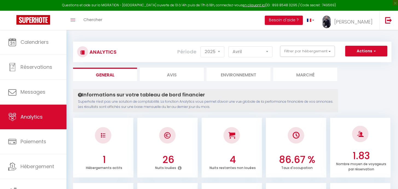
select select "2025"
select select "4"
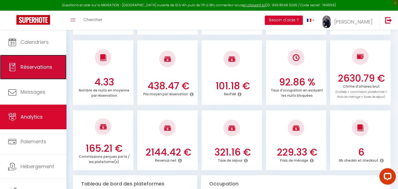
click at [40, 64] on span "Réservations" at bounding box center [37, 66] width 32 height 7
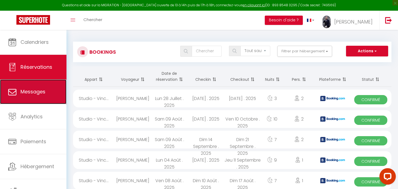
click at [30, 88] on link "Messages" at bounding box center [33, 91] width 66 height 25
select select "message"
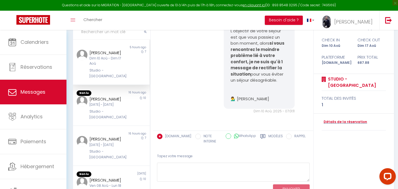
scroll to position [68, 0]
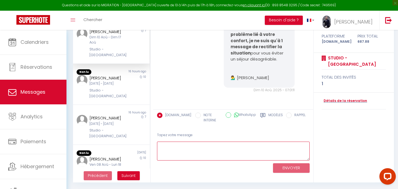
click at [203, 144] on textarea at bounding box center [233, 150] width 153 height 19
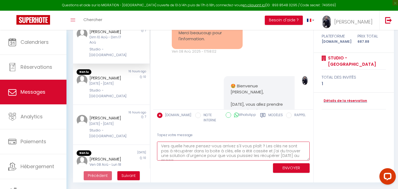
scroll to position [3, 0]
click at [230, 153] on textarea "Vers quelle heure pensez-vous arrivez s'il vous plaît ? Les clés ne sont pas à …" at bounding box center [233, 150] width 153 height 19
click at [249, 152] on textarea "Vers quelle heure pensez-vous arrivez s'il vous plaît ? Les clés ne sont pas à …" at bounding box center [233, 150] width 153 height 19
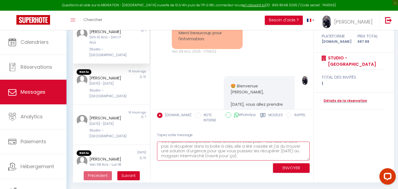
type textarea "Vers quelle heure pensez-vous arrivez s'il vous plaît ? Les clés ne sont pas à …"
click at [281, 165] on button "ENVOYER" at bounding box center [291, 168] width 37 height 10
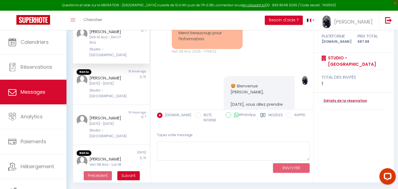
scroll to position [1114, 0]
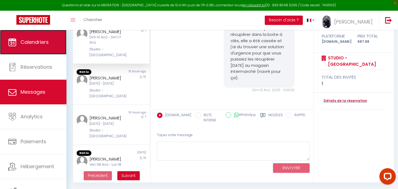
click at [28, 48] on link "Calendriers" at bounding box center [33, 42] width 66 height 25
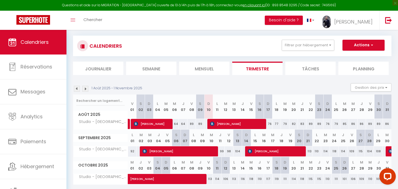
scroll to position [6, 0]
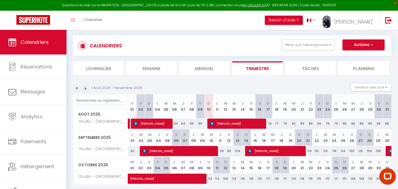
click at [212, 69] on li "Mensuel" at bounding box center [204, 67] width 50 height 13
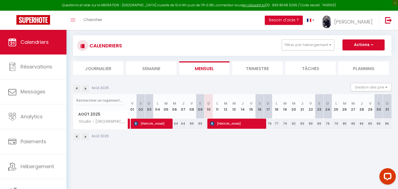
click at [76, 87] on img at bounding box center [77, 88] width 6 height 6
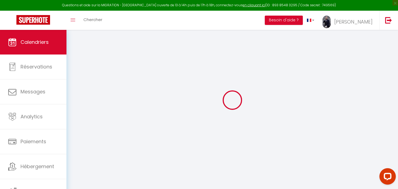
select select
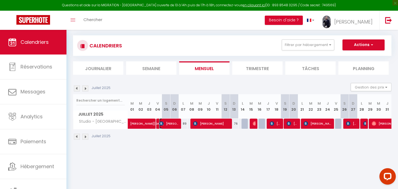
click at [168, 124] on span "[PERSON_NAME]" at bounding box center [169, 123] width 20 height 10
select select "OK"
select select "0"
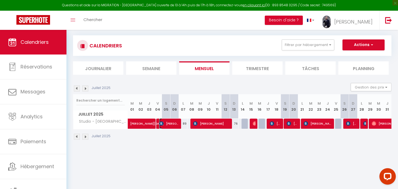
select select "1"
select select
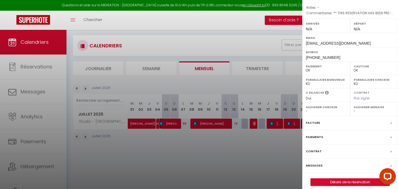
scroll to position [66, 0]
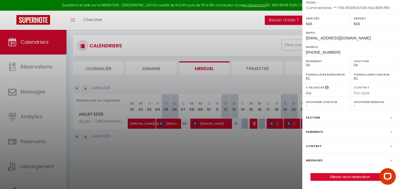
drag, startPoint x: 216, startPoint y: 148, endPoint x: 281, endPoint y: 11, distance: 151.8
click at [216, 149] on div at bounding box center [199, 94] width 398 height 189
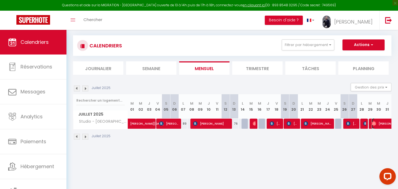
click at [378, 123] on span "[PERSON_NAME]" at bounding box center [391, 123] width 38 height 10
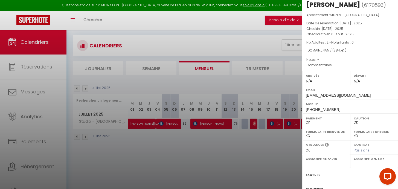
scroll to position [0, 0]
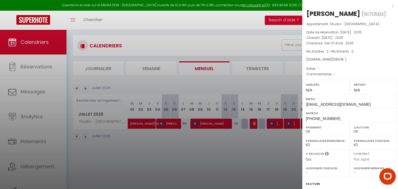
click at [187, 161] on div at bounding box center [199, 94] width 398 height 189
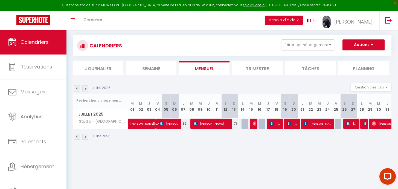
click at [252, 124] on div at bounding box center [254, 123] width 8 height 10
click at [253, 124] on img at bounding box center [255, 123] width 4 height 4
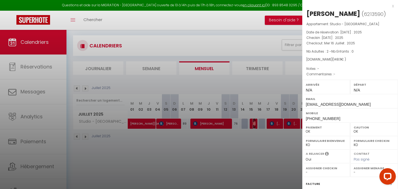
scroll to position [75, 0]
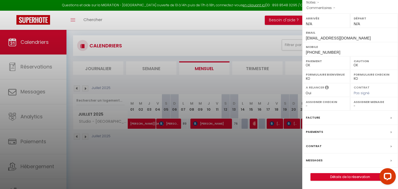
click at [377, 131] on div "Paiements" at bounding box center [350, 132] width 96 height 14
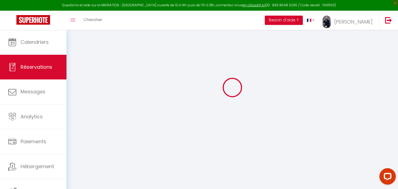
scroll to position [27, 0]
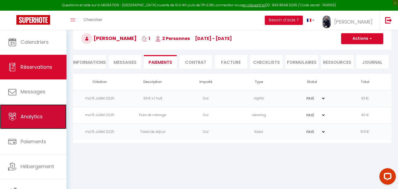
click at [38, 115] on span "Analytics" at bounding box center [32, 116] width 22 height 7
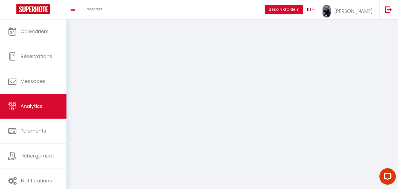
select select "2025"
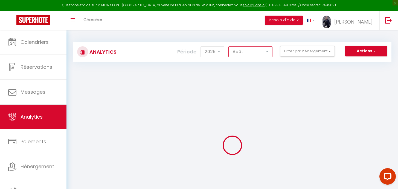
click at [243, 48] on select "[PERSON_NAME] Mars Avril Mai Juin Juillet Août Septembre Octobre Novembre Décem…" at bounding box center [250, 51] width 44 height 11
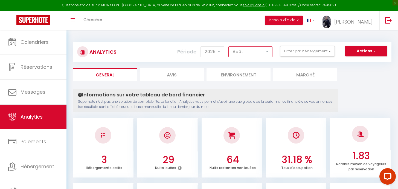
select select "7"
checkbox input "false"
checkbox Joinville-le-Pont "false"
checkbox input "false"
checkbox Vincennes "false"
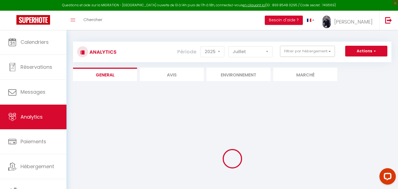
click at [343, 75] on ul "General Avis Environnement Marché" at bounding box center [232, 74] width 318 height 13
checkbox input "false"
checkbox Joinville-le-Pont "false"
checkbox input "false"
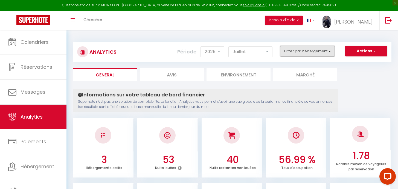
drag, startPoint x: 344, startPoint y: 68, endPoint x: 305, endPoint y: 52, distance: 43.2
click at [305, 52] on button "Filtrer par hébergement" at bounding box center [307, 51] width 55 height 11
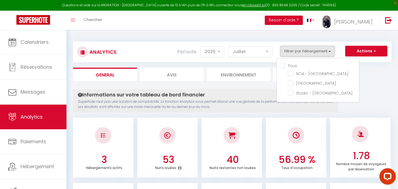
click at [291, 93] on Vincennes "checkbox" at bounding box center [323, 91] width 71 height 5
checkbox Vincennes "true"
checkbox Joinville-le-Pont "false"
checkbox input "false"
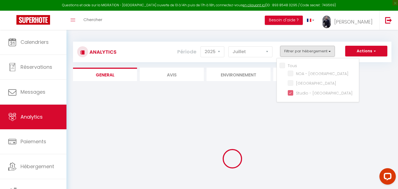
drag, startPoint x: 305, startPoint y: 52, endPoint x: 375, endPoint y: 89, distance: 79.5
checkbox Joinville-le-Pont "false"
checkbox input "false"
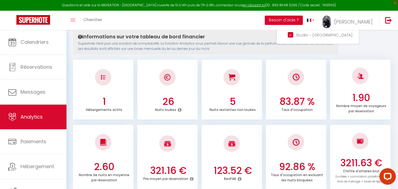
scroll to position [100, 0]
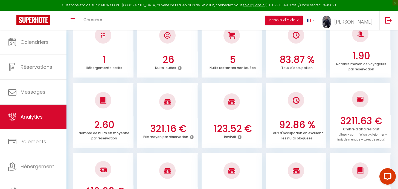
click at [328, 109] on ul "2.60 Nombre de nuits en moyenne par réservation 321.16 € Prix moyen par réserva…" at bounding box center [232, 115] width 318 height 66
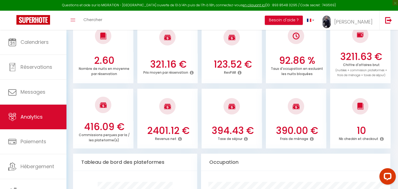
scroll to position [166, 0]
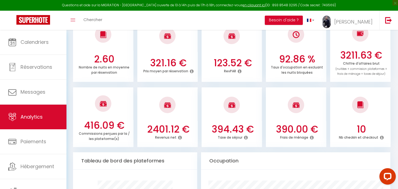
click at [179, 137] on icon at bounding box center [180, 137] width 4 height 4
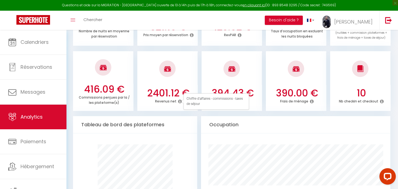
scroll to position [0, 0]
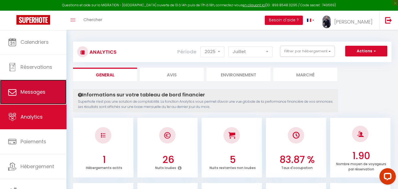
click at [34, 90] on span "Messages" at bounding box center [33, 91] width 25 height 7
select select "message"
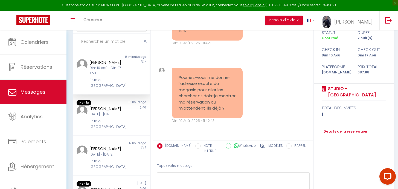
scroll to position [1194, 0]
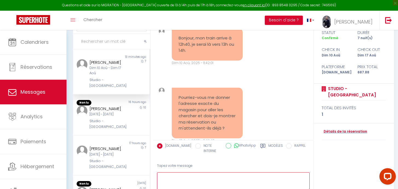
click at [181, 174] on textarea at bounding box center [233, 181] width 153 height 19
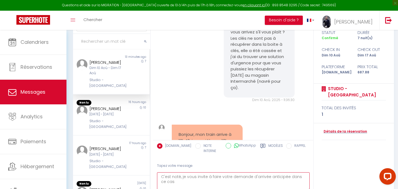
scroll to position [1098, 0]
click at [170, 182] on textarea "C'est noté, je vous invite à faire votre demande d'arrivée anticipée dans ce ca…" at bounding box center [233, 181] width 153 height 19
click at [188, 182] on textarea "C'est noté, je vous invite à faire votre demande d'arrivée anticipée dans ce ca…" at bounding box center [233, 181] width 153 height 19
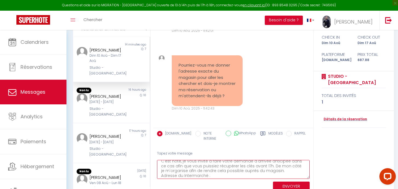
scroll to position [0, 0]
click at [163, 160] on textarea "C'est noté, je vous invite à faire votre demande d'arrivée anticipée dans ce ca…" at bounding box center [233, 169] width 153 height 19
click at [200, 160] on textarea "D'accord c'est noté, je vous invite à faire votre demande d'arrivée anticipée d…" at bounding box center [233, 169] width 153 height 19
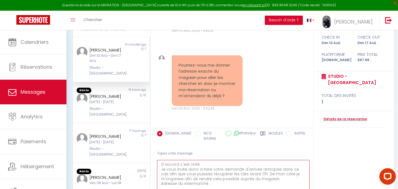
drag, startPoint x: 308, startPoint y: 173, endPoint x: 308, endPoint y: 194, distance: 20.8
click at [308, 139] on html "Questions et aide sur la MIGRATION - [GEOGRAPHIC_DATA] ouverte de 13 à 14h puis…" at bounding box center [199, 44] width 398 height 189
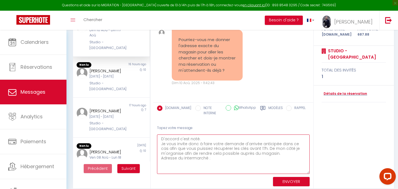
scroll to position [77, 0]
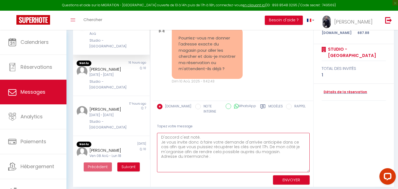
click at [225, 152] on textarea "D'accord c'est noté. Je vous invite donc à faire votre demande d'arrivée antici…" at bounding box center [233, 152] width 153 height 39
paste textarea "[STREET_ADDRESS]"
click at [224, 158] on textarea "D'accord c'est noté. Je vous invite donc à faire votre demande d'arrivée antici…" at bounding box center [233, 152] width 153 height 39
click at [168, 157] on textarea "D'accord c'est noté. Je vous invite donc à faire votre demande d'arrivée antici…" at bounding box center [233, 152] width 153 height 39
click at [220, 156] on textarea "D'accord c'est noté. Je vous invite donc à faire votre demande d'arrivée antici…" at bounding box center [233, 152] width 153 height 39
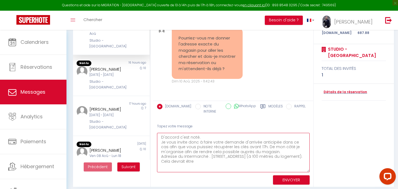
drag, startPoint x: 204, startPoint y: 156, endPoint x: 247, endPoint y: 156, distance: 43.5
click at [247, 156] on textarea "D'accord c'est noté. Je vous invite donc à faire votre demande d'arrivée antici…" at bounding box center [233, 152] width 153 height 39
drag, startPoint x: 273, startPoint y: 158, endPoint x: 204, endPoint y: 158, distance: 68.7
click at [204, 158] on textarea "D'accord c'est noté. Je vous invite donc à faire votre demande d'arrivée antici…" at bounding box center [233, 152] width 153 height 39
type textarea "D'accord c'est noté. Je vous invite donc à faire votre demande d'arrivée antici…"
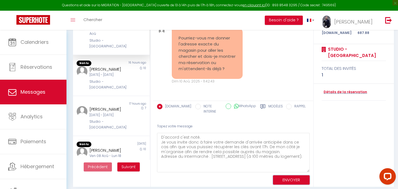
click at [294, 175] on button "ENVOYER" at bounding box center [291, 180] width 37 height 10
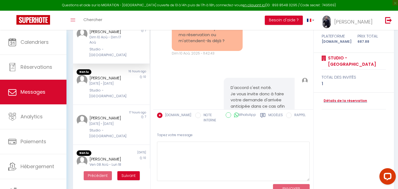
scroll to position [1378, 0]
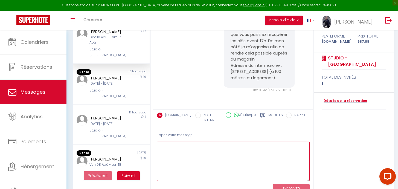
click at [214, 141] on textarea at bounding box center [233, 160] width 153 height 39
click at [212, 154] on textarea at bounding box center [233, 160] width 153 height 39
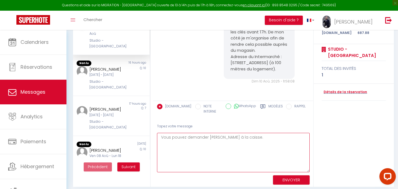
type textarea "Vous pouvez demander [PERSON_NAME] à la caisse."
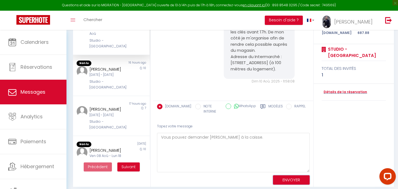
click at [281, 175] on button "ENVOYER" at bounding box center [291, 180] width 37 height 10
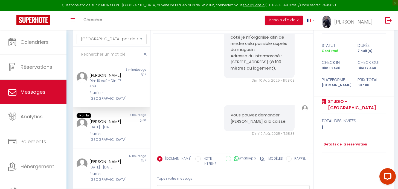
scroll to position [0, 0]
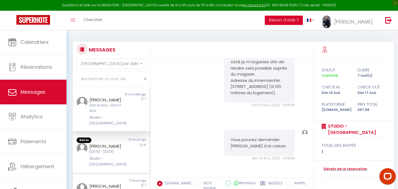
click at [97, 161] on div "[PERSON_NAME] [DATE] - [DATE] Studio - [GEOGRAPHIC_DATA]" at bounding box center [108, 155] width 45 height 24
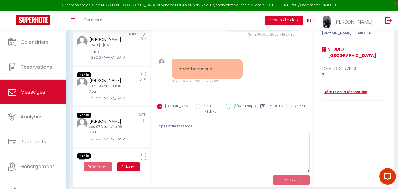
scroll to position [74, 0]
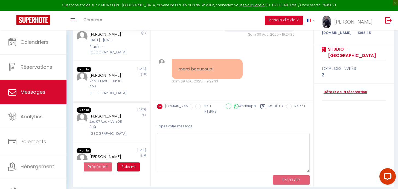
click at [106, 77] on div "[PERSON_NAME]" at bounding box center [107, 75] width 37 height 7
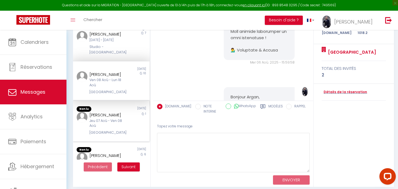
scroll to position [1042, 0]
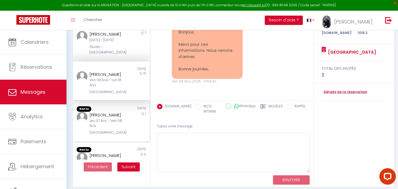
click at [102, 119] on div "Jeu 07 Aoû - Ven 08 Aoû" at bounding box center [107, 123] width 37 height 10
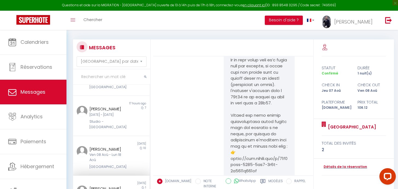
scroll to position [51, 0]
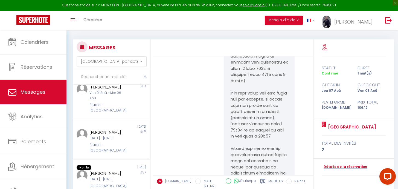
click at [100, 170] on div "[PERSON_NAME]" at bounding box center [107, 173] width 37 height 7
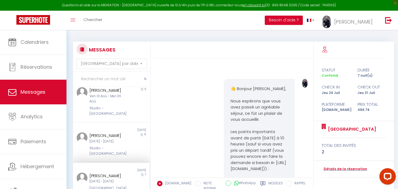
scroll to position [1054, 0]
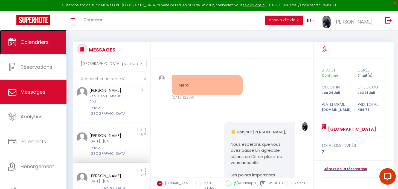
click at [42, 42] on span "Calendriers" at bounding box center [35, 42] width 28 height 7
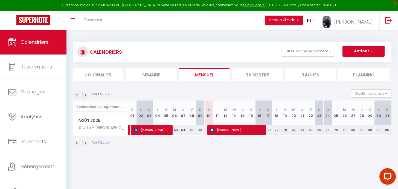
click at [77, 95] on img at bounding box center [77, 95] width 6 height 6
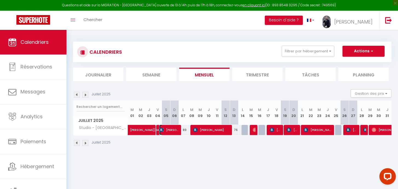
click at [167, 132] on span "[PERSON_NAME]" at bounding box center [169, 129] width 20 height 10
select select "OK"
select select "0"
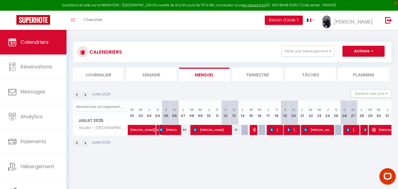
select select "1"
select select
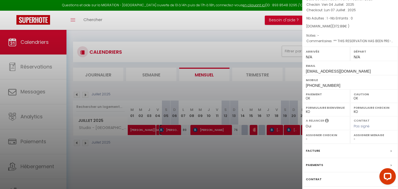
scroll to position [66, 0]
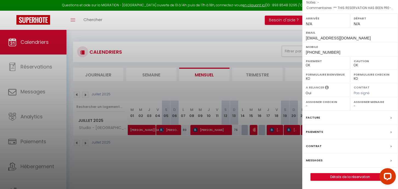
click at [364, 115] on div "Facture" at bounding box center [350, 118] width 96 height 14
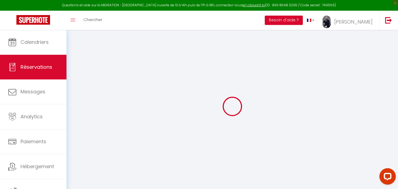
select select "cleaning"
select select "taxes"
select select
checkbox input "false"
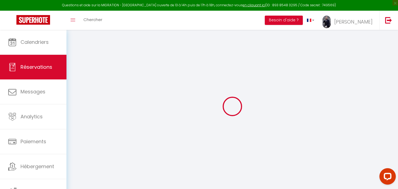
type textarea "** THIS RESERVATION HAS BEEN PRE-PAID ** BOOKING NOTE : Payment charge is EUR 5…"
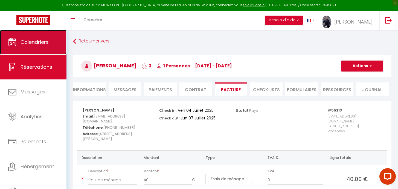
click at [51, 45] on link "Calendriers" at bounding box center [33, 42] width 66 height 25
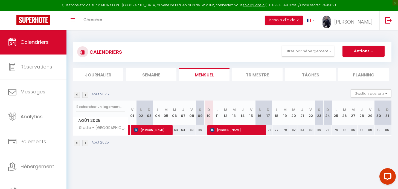
click at [76, 95] on img at bounding box center [77, 95] width 6 height 6
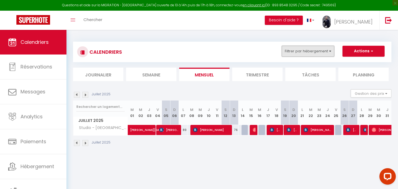
click at [314, 51] on button "Filtrer par hébergement" at bounding box center [308, 51] width 53 height 11
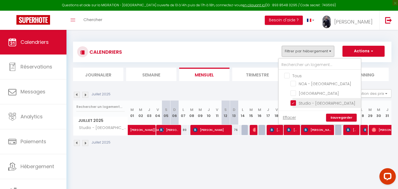
click at [294, 102] on input "Studio - [GEOGRAPHIC_DATA]" at bounding box center [325, 102] width 68 height 5
checkbox input "false"
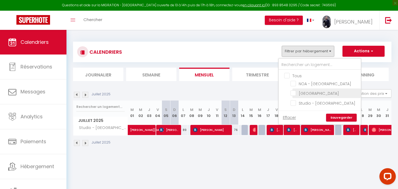
click at [294, 92] on input "[GEOGRAPHIC_DATA]" at bounding box center [325, 92] width 68 height 5
checkbox input "true"
checkbox input "false"
click at [349, 119] on link "Sauvegarder" at bounding box center [341, 118] width 31 height 8
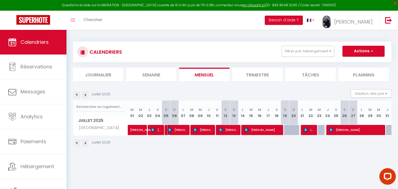
click at [176, 130] on span "[PERSON_NAME]" at bounding box center [178, 129] width 20 height 10
select select "OK"
select select "KO"
select select "0"
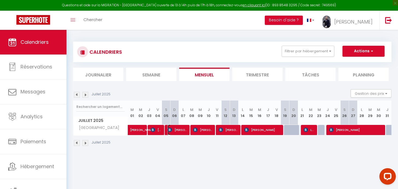
select select "1"
select select
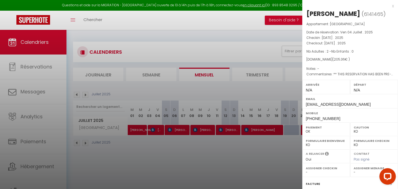
click at [210, 142] on div at bounding box center [199, 94] width 398 height 189
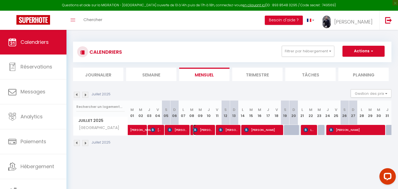
click at [200, 129] on span "[PERSON_NAME]" at bounding box center [203, 129] width 20 height 10
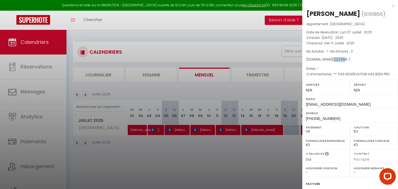
drag, startPoint x: 331, startPoint y: 59, endPoint x: 341, endPoint y: 59, distance: 9.9
click at [341, 59] on span "( 222.55 € )" at bounding box center [341, 59] width 18 height 5
copy span "222.55"
click at [228, 130] on div at bounding box center [199, 94] width 398 height 189
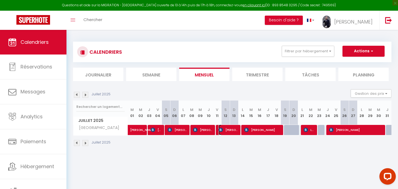
click at [228, 130] on span "[PERSON_NAME]" at bounding box center [229, 129] width 20 height 10
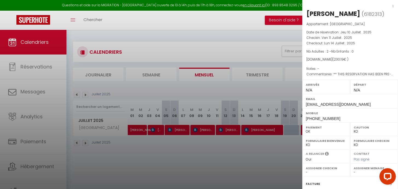
click at [229, 131] on div at bounding box center [199, 94] width 398 height 189
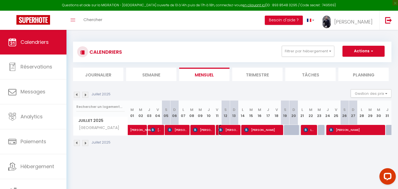
click at [229, 131] on span "[PERSON_NAME]" at bounding box center [229, 129] width 20 height 10
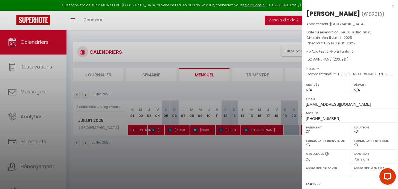
click at [261, 129] on div at bounding box center [199, 94] width 398 height 189
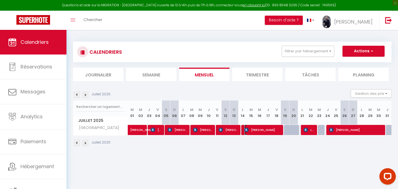
click at [261, 129] on span "[PERSON_NAME]" at bounding box center [262, 129] width 37 height 10
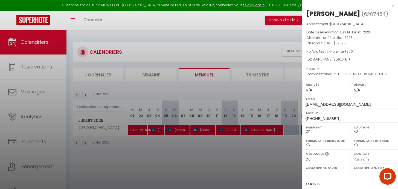
click at [267, 147] on div at bounding box center [199, 94] width 398 height 189
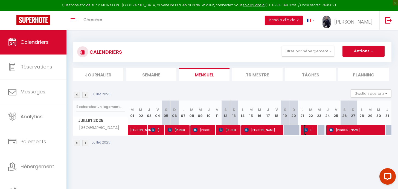
click at [307, 130] on img at bounding box center [306, 129] width 4 height 4
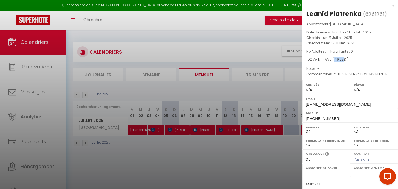
drag, startPoint x: 330, startPoint y: 59, endPoint x: 340, endPoint y: 59, distance: 9.6
click at [340, 59] on span "149.03" at bounding box center [339, 59] width 10 height 5
copy span "149.03"
click at [283, 162] on div at bounding box center [199, 94] width 398 height 189
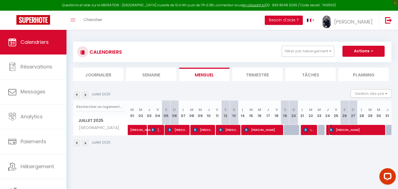
click at [345, 131] on span "[PERSON_NAME]" at bounding box center [356, 129] width 54 height 10
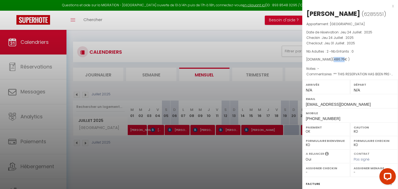
drag, startPoint x: 331, startPoint y: 60, endPoint x: 341, endPoint y: 59, distance: 9.9
click at [341, 59] on span "( 486.76 € )" at bounding box center [340, 59] width 17 height 5
copy span "486.76"
click at [203, 151] on div at bounding box center [199, 94] width 398 height 189
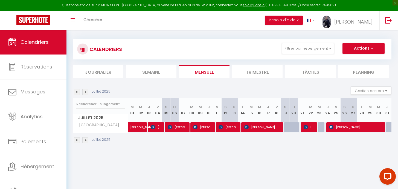
scroll to position [3, 0]
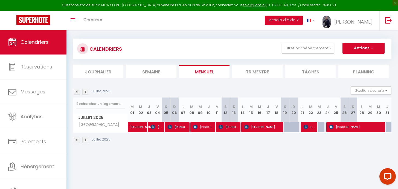
click at [78, 92] on img at bounding box center [77, 92] width 6 height 6
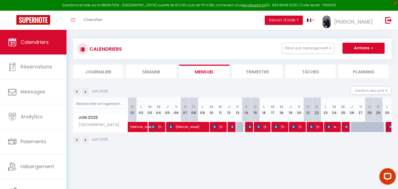
click at [85, 91] on img at bounding box center [85, 92] width 6 height 6
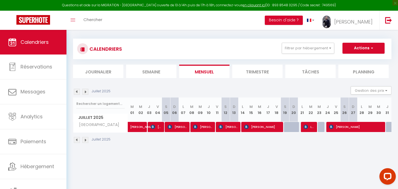
click at [206, 160] on body "Questions et aide sur la MIGRATION - [GEOGRAPHIC_DATA] ouverte de 13 à 14h puis…" at bounding box center [199, 121] width 398 height 189
click at [85, 92] on img at bounding box center [85, 92] width 6 height 6
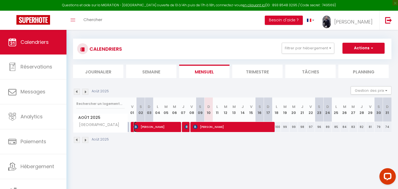
click at [157, 127] on span "[PERSON_NAME]" at bounding box center [156, 126] width 45 height 10
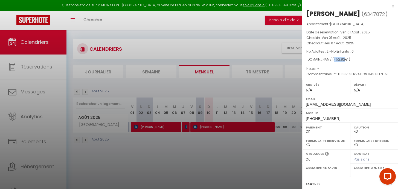
drag, startPoint x: 331, startPoint y: 59, endPoint x: 340, endPoint y: 59, distance: 9.3
click at [340, 59] on span "452.82" at bounding box center [339, 59] width 11 height 5
copy span "452.82"
click at [185, 129] on div at bounding box center [199, 94] width 398 height 189
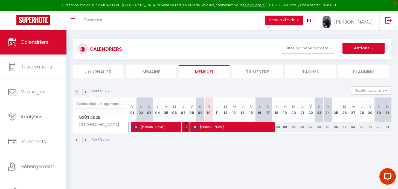
click at [185, 128] on img at bounding box center [187, 126] width 4 height 4
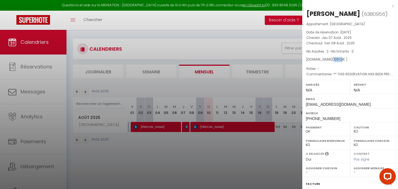
drag, startPoint x: 331, startPoint y: 59, endPoint x: 339, endPoint y: 58, distance: 7.4
click at [339, 58] on span "( 106.12 € )" at bounding box center [339, 59] width 15 height 5
copy span "106.12"
click at [240, 130] on div at bounding box center [199, 94] width 398 height 189
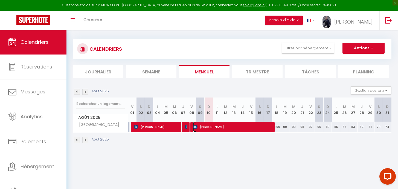
click at [242, 127] on span "[PERSON_NAME]" at bounding box center [232, 126] width 79 height 10
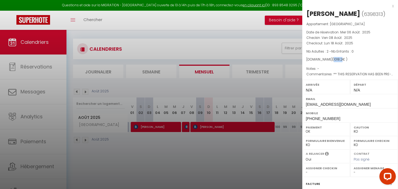
drag, startPoint x: 331, startPoint y: 57, endPoint x: 339, endPoint y: 58, distance: 8.8
click at [339, 58] on span "( 1018.2 € )" at bounding box center [339, 59] width 15 height 5
copy span "1018.2"
click at [389, 6] on div "x" at bounding box center [348, 6] width 92 height 7
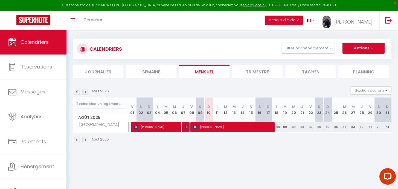
click at [76, 92] on img at bounding box center [77, 92] width 6 height 6
select select "KO"
select select "0"
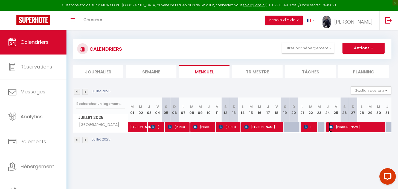
click at [349, 129] on span "[PERSON_NAME]" at bounding box center [356, 126] width 54 height 10
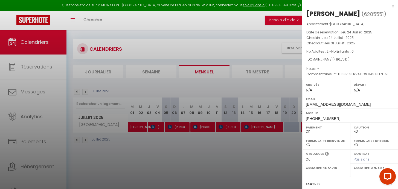
click at [387, 6] on div "x" at bounding box center [348, 6] width 92 height 7
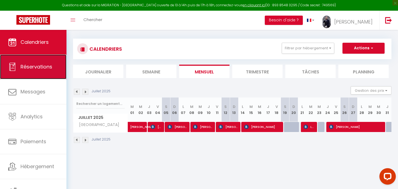
click at [36, 71] on link "Réservations" at bounding box center [33, 66] width 66 height 25
select select "not_cancelled"
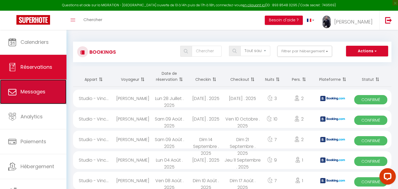
click at [37, 98] on link "Messages" at bounding box center [33, 91] width 66 height 25
select select "message"
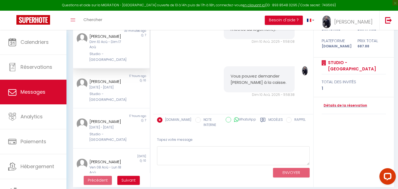
scroll to position [68, 0]
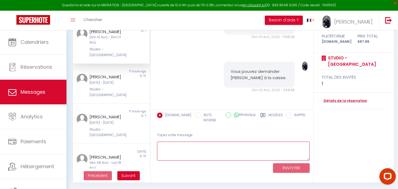
click at [196, 141] on textarea at bounding box center [233, 150] width 153 height 19
click at [198, 141] on textarea "Ce sera finalement Vigil" at bounding box center [233, 150] width 153 height 19
click at [273, 141] on textarea "Ce sera finalement la caissière qui s'appelle Vigil" at bounding box center [233, 150] width 153 height 19
drag, startPoint x: 221, startPoint y: 141, endPoint x: 283, endPoint y: 143, distance: 62.7
click at [283, 143] on textarea "Ce sera finalement la caissière qui s'appelle Vigil." at bounding box center [233, 150] width 153 height 19
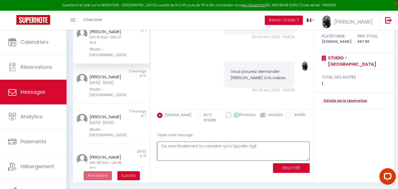
click at [201, 141] on textarea "Ce sera finalement la caissière qui s'appelle Vigil." at bounding box center [233, 150] width 153 height 19
click at [164, 142] on textarea "Ce sera finalement la caissière qui s'appelle Vigil." at bounding box center [233, 150] width 153 height 19
drag, startPoint x: 192, startPoint y: 142, endPoint x: 154, endPoint y: 142, distance: 38.0
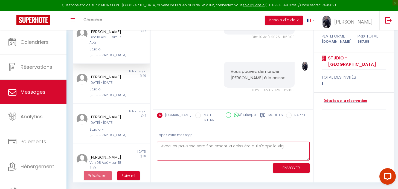
click at [154, 142] on div "Tapez votre message Avec les pausese sera finalement la caissière qui s'appelle…" at bounding box center [233, 151] width 160 height 47
click at [247, 142] on textarea "Au Intermarché, vous pouvez demander au vigil de l'entrée e sera finalement la …" at bounding box center [233, 150] width 153 height 19
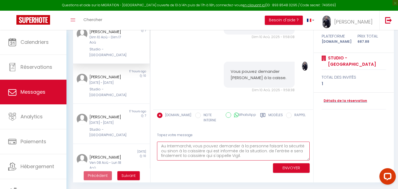
drag, startPoint x: 267, startPoint y: 152, endPoint x: 259, endPoint y: 148, distance: 8.6
click at [259, 148] on textarea "Au Intermarché, vous pouvez demander à la personne faisant la sécurité ou sinon…" at bounding box center [233, 150] width 153 height 19
drag, startPoint x: 259, startPoint y: 146, endPoint x: 310, endPoint y: 146, distance: 50.9
click at [310, 146] on div "Tapez votre message Au Intermarché, vous pouvez demander à la personne faisant …" at bounding box center [233, 151] width 160 height 47
type textarea "Au Intermarché, vous pouvez demander à la personne faisant la sécurité ou sinon…"
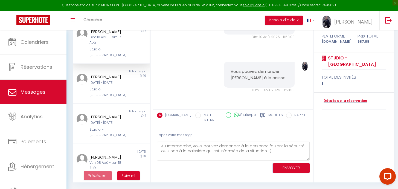
click at [298, 165] on button "ENVOYER" at bounding box center [291, 168] width 37 height 10
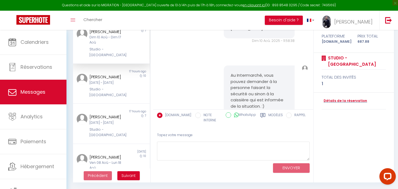
scroll to position [1508, 0]
